Goal: Transaction & Acquisition: Purchase product/service

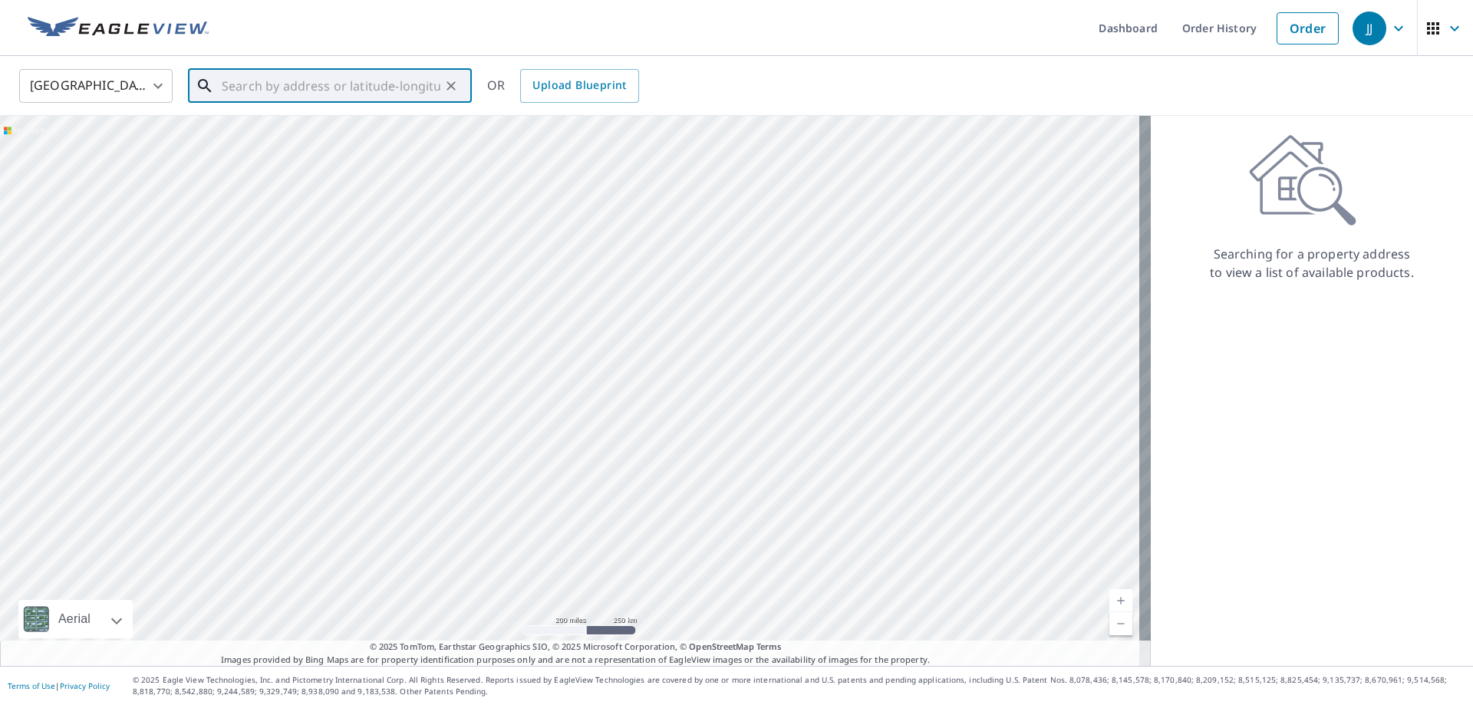
click at [266, 86] on input "text" at bounding box center [331, 85] width 219 height 43
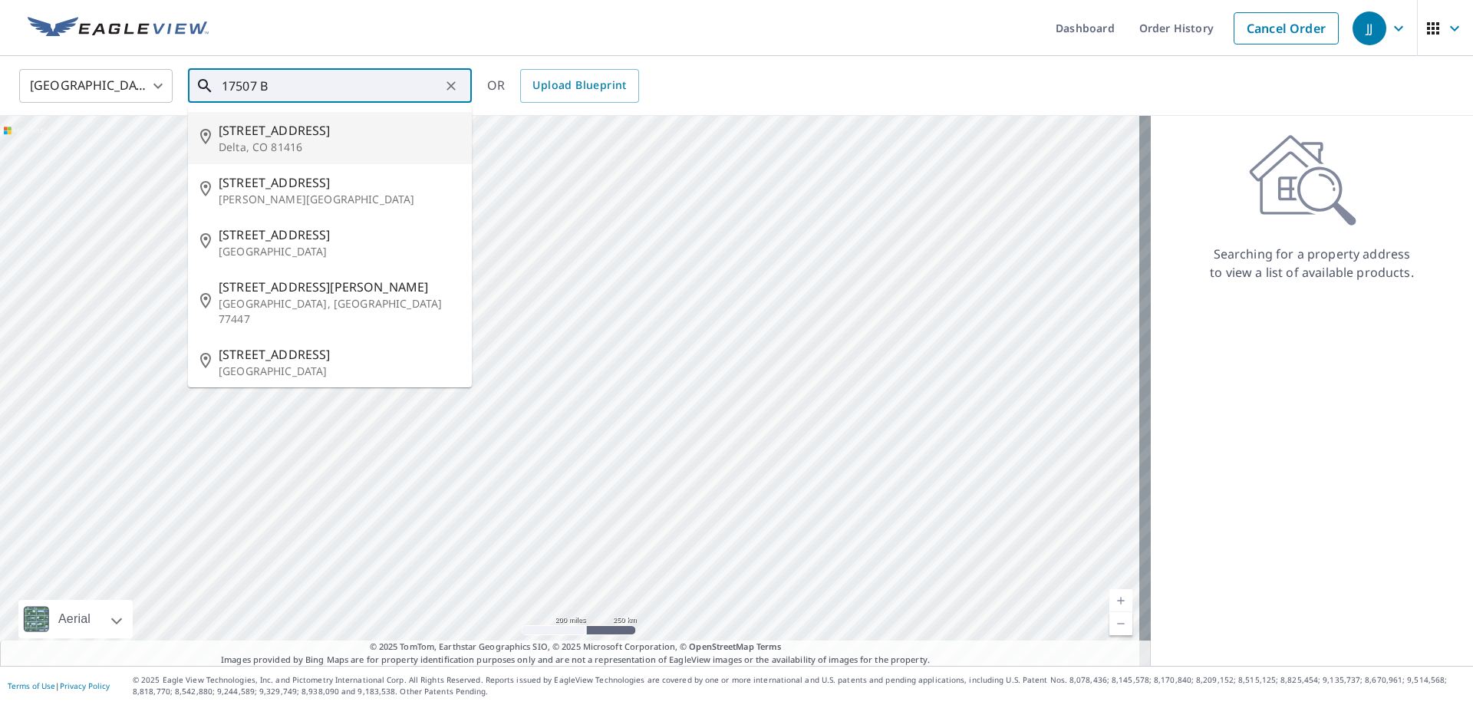
click at [303, 82] on input "17507 B" at bounding box center [331, 85] width 219 height 43
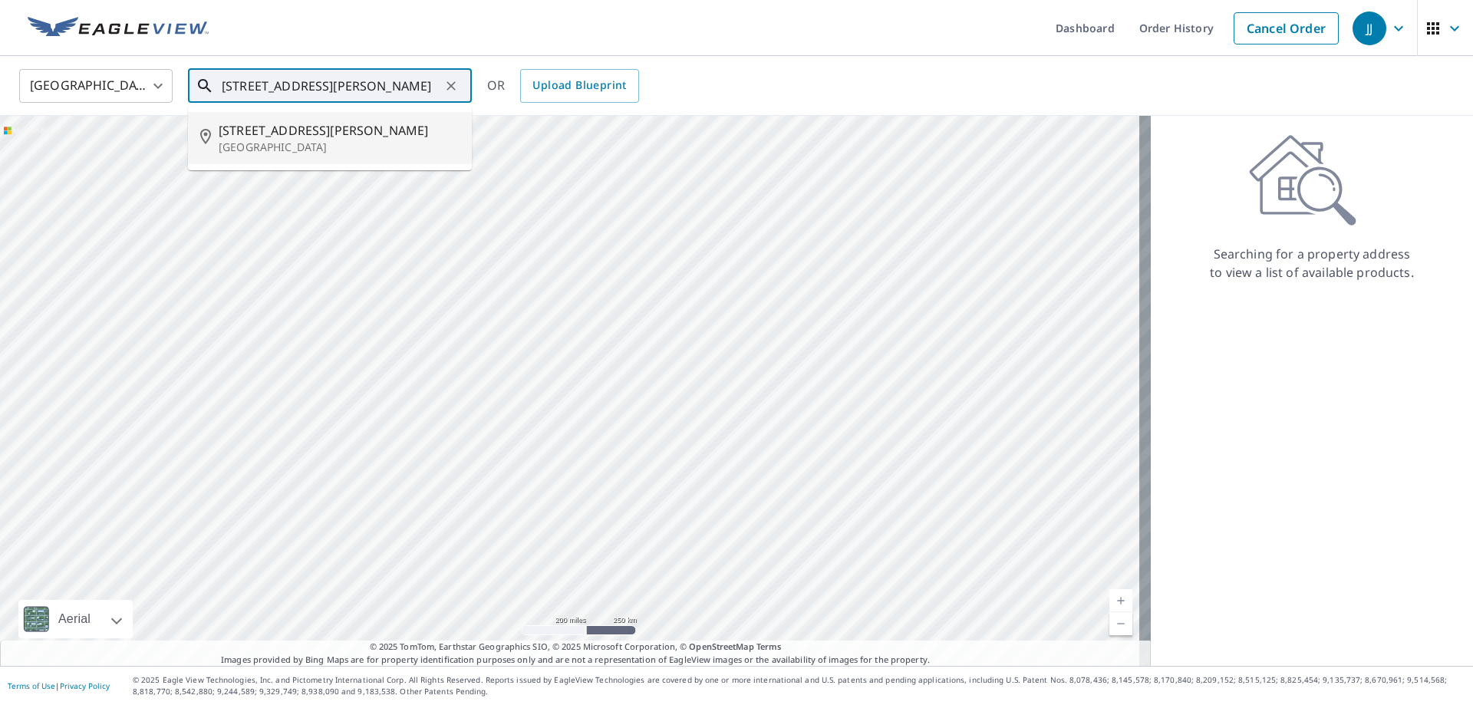
click at [321, 127] on span "[STREET_ADDRESS][PERSON_NAME]" at bounding box center [339, 130] width 241 height 18
type input "[STREET_ADDRESS][PERSON_NAME][PERSON_NAME]"
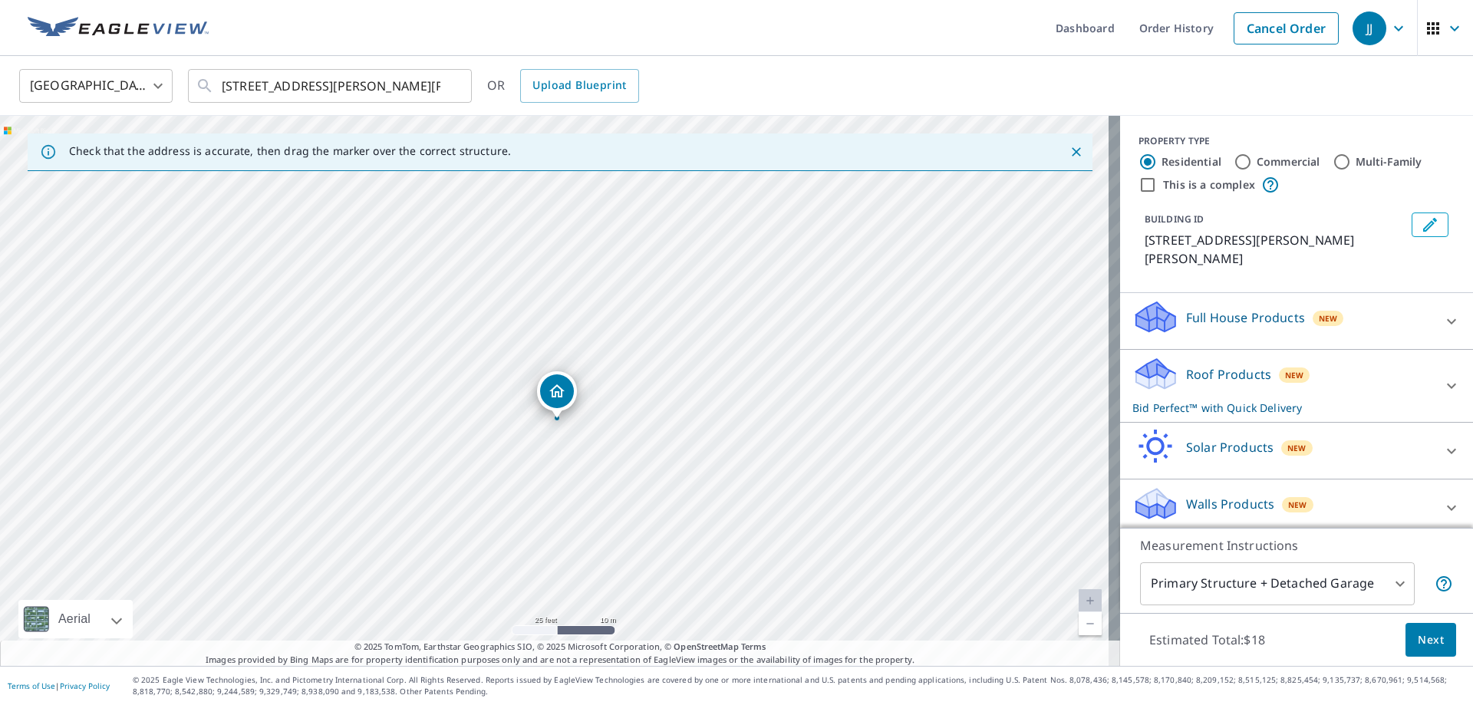
drag, startPoint x: 565, startPoint y: 370, endPoint x: 554, endPoint y: 391, distance: 24.4
drag, startPoint x: 556, startPoint y: 367, endPoint x: 554, endPoint y: 355, distance: 11.7
click at [1164, 581] on body "JJ JJ Dashboard Order History Cancel Order JJ [GEOGRAPHIC_DATA] [GEOGRAPHIC_DAT…" at bounding box center [736, 352] width 1473 height 705
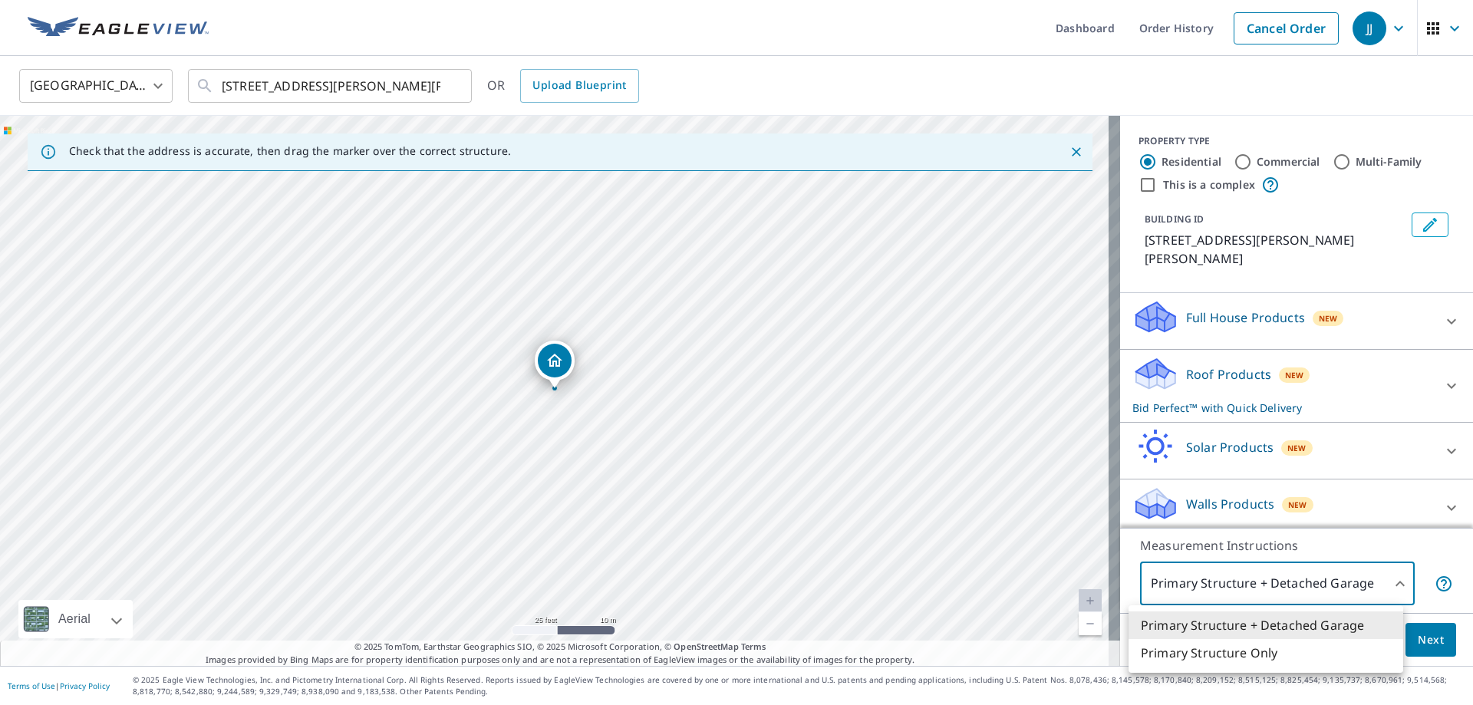
click at [1176, 647] on li "Primary Structure Only" at bounding box center [1265, 653] width 275 height 28
type input "2"
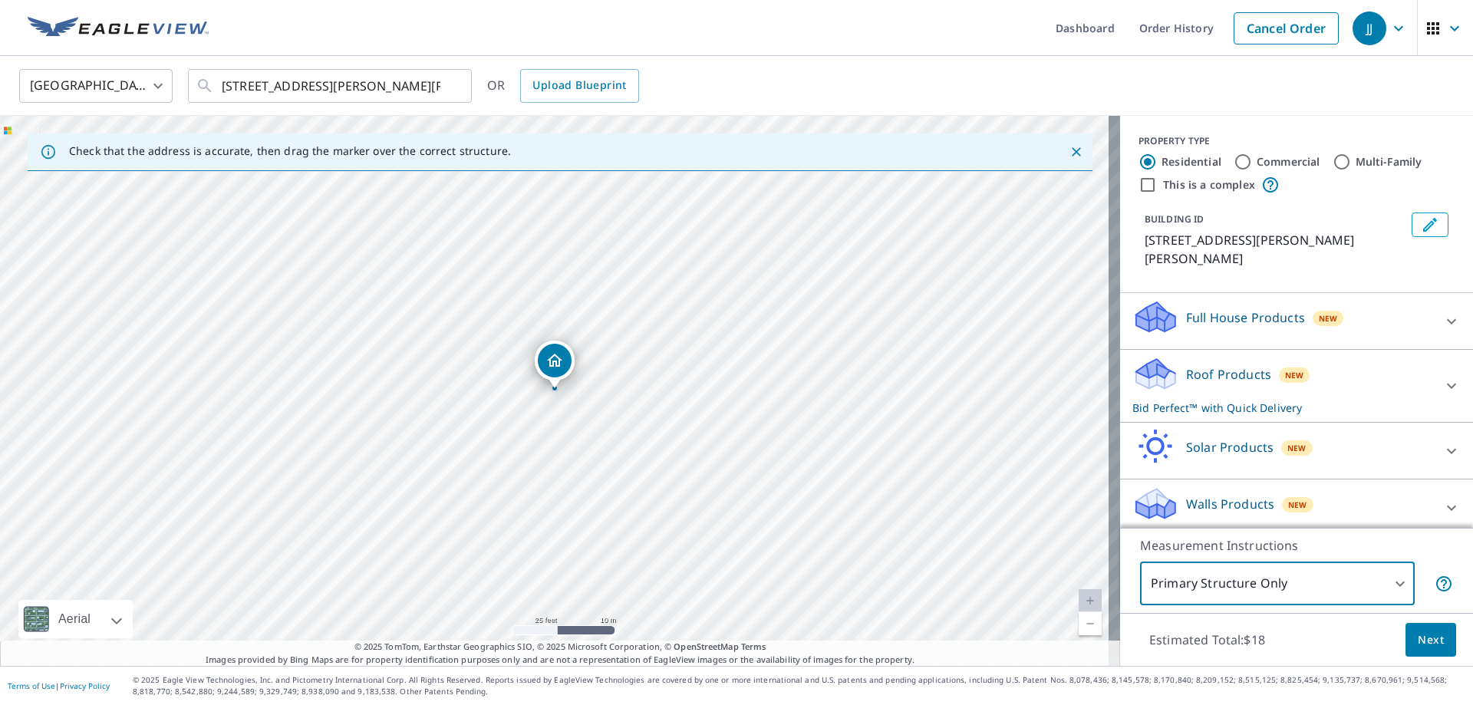
click at [1418, 640] on span "Next" at bounding box center [1431, 640] width 26 height 19
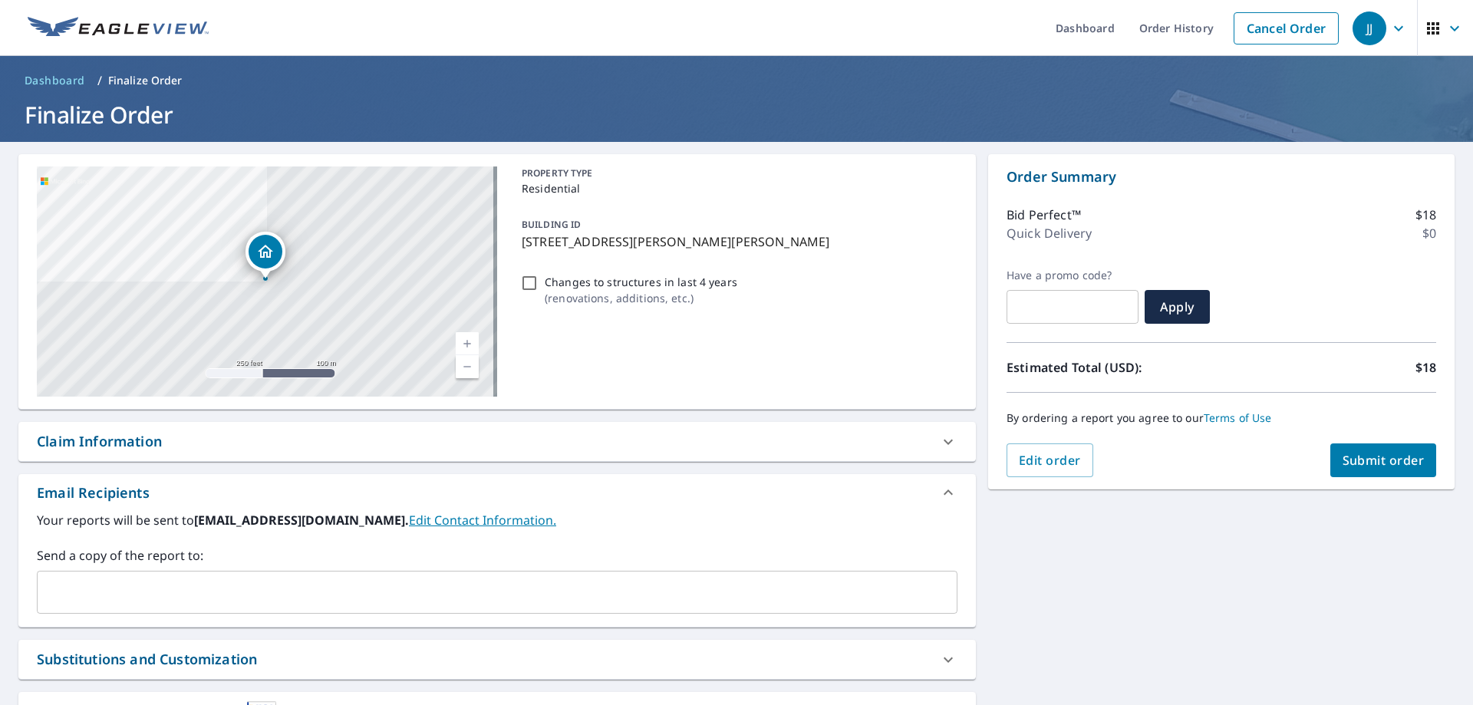
click at [1371, 465] on span "Submit order" at bounding box center [1383, 460] width 82 height 17
